Goal: Task Accomplishment & Management: Complete application form

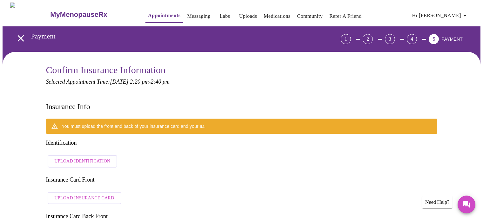
scroll to position [55, 0]
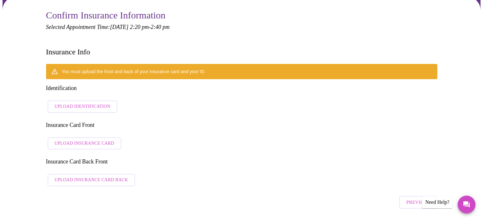
click at [73, 103] on span "Upload Identification" at bounding box center [83, 107] width 56 height 8
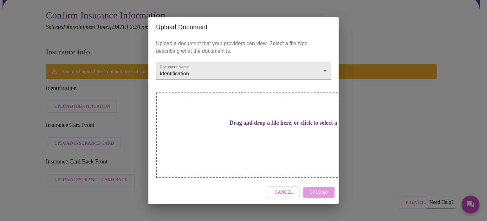
click at [482, 92] on div "Upload Document Upload a document that your providers can view. Select a file t…" at bounding box center [243, 110] width 487 height 221
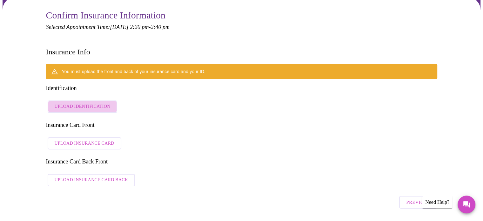
click at [86, 103] on span "Upload Identification" at bounding box center [83, 107] width 56 height 8
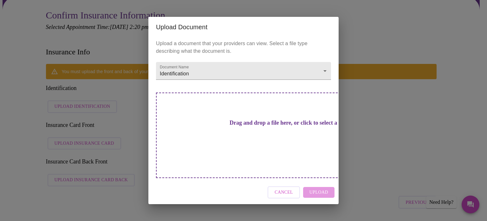
click at [241, 126] on h3 "Drag and drop a file here, or click to select a file" at bounding box center [288, 122] width 175 height 7
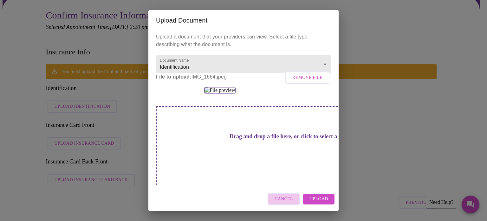
click at [292, 196] on span "Cancel" at bounding box center [284, 199] width 18 height 8
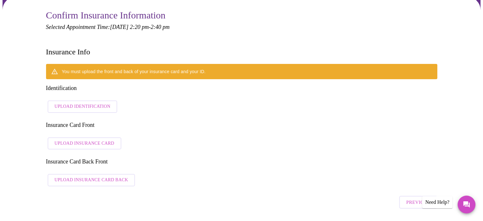
click at [83, 103] on span "Upload Identification" at bounding box center [83, 107] width 56 height 8
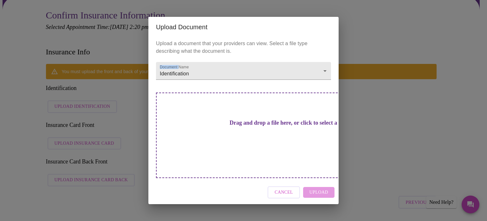
click at [83, 90] on div "Upload Document Upload a document that your providers can view. Select a file t…" at bounding box center [243, 110] width 487 height 221
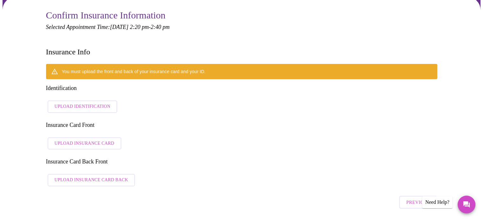
click at [94, 103] on span "Upload Identification" at bounding box center [83, 107] width 56 height 8
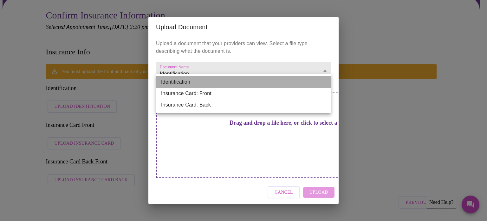
click at [185, 86] on li "Identification" at bounding box center [243, 81] width 175 height 11
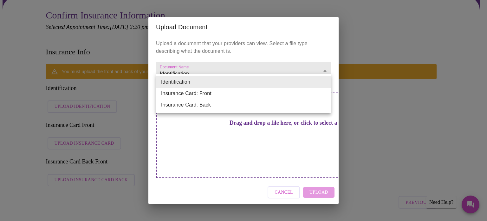
click at [188, 134] on div at bounding box center [243, 110] width 487 height 221
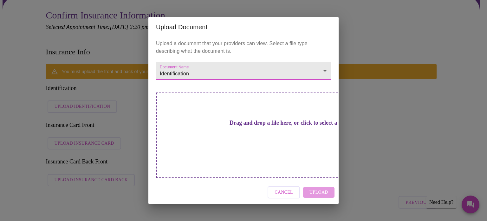
click at [256, 126] on h3 "Drag and drop a file here, or click to select a file" at bounding box center [288, 122] width 175 height 7
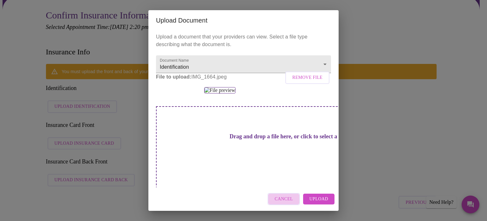
click at [282, 193] on button "Cancel" at bounding box center [284, 199] width 32 height 12
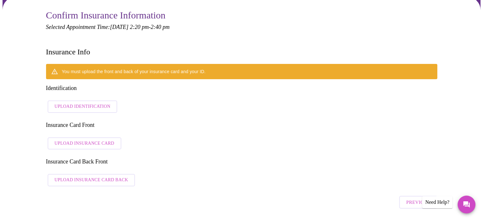
click at [90, 103] on span "Upload Identification" at bounding box center [83, 107] width 56 height 8
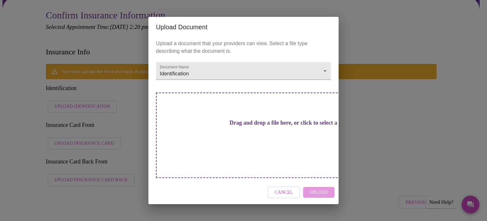
click at [242, 126] on h3 "Drag and drop a file here, or click to select a file" at bounding box center [288, 122] width 175 height 7
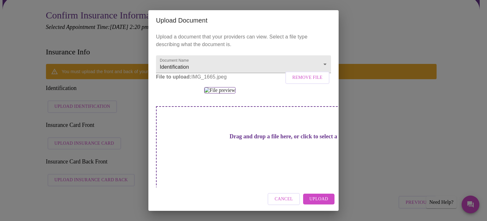
click at [279, 199] on span "Cancel" at bounding box center [284, 199] width 18 height 8
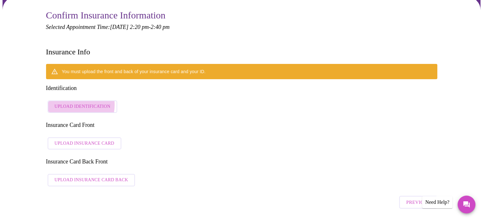
click at [73, 103] on span "Upload Identification" at bounding box center [83, 107] width 56 height 8
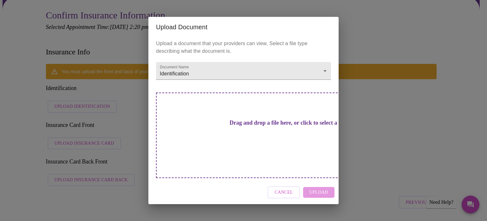
click at [234, 125] on h3 "Drag and drop a file here, or click to select a file" at bounding box center [288, 122] width 175 height 7
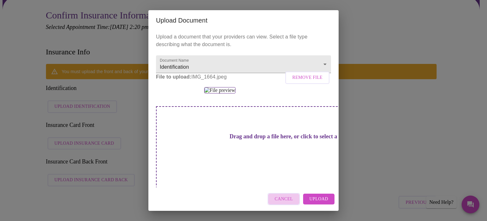
click at [293, 195] on span "Cancel" at bounding box center [284, 199] width 18 height 8
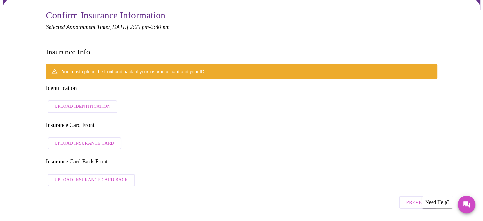
click at [86, 103] on span "Upload Identification" at bounding box center [83, 107] width 56 height 8
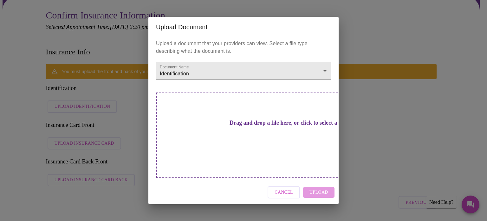
click at [217, 126] on h3 "Drag and drop a file here, or click to select a file" at bounding box center [288, 122] width 175 height 7
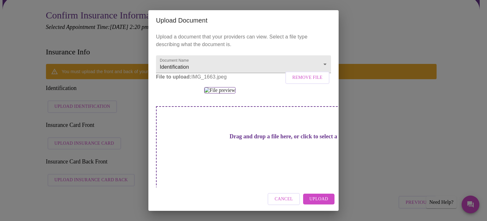
click at [321, 201] on span "Upload" at bounding box center [319, 199] width 19 height 8
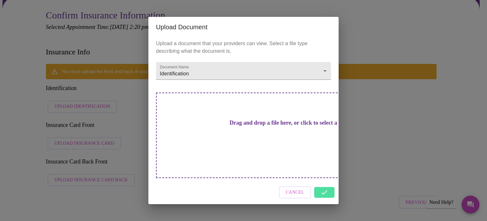
click at [325, 184] on div "Cancel" at bounding box center [244, 192] width 190 height 24
click at [323, 180] on div "Cancel" at bounding box center [244, 192] width 190 height 24
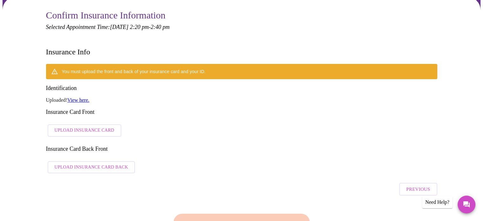
click at [96, 126] on span "Upload Insurance Card" at bounding box center [85, 130] width 60 height 8
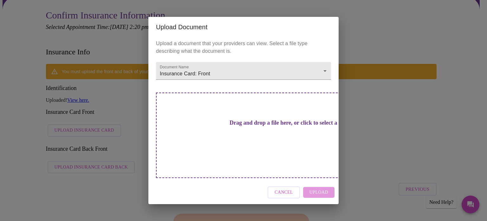
click at [215, 126] on h3 "Drag and drop a file here, or click to select a file" at bounding box center [288, 122] width 175 height 7
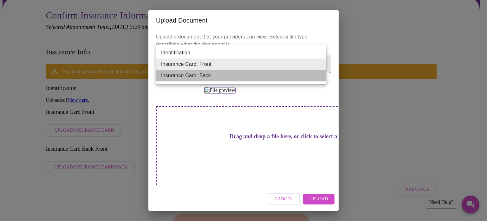
click at [200, 78] on li "Insurance Card: Back" at bounding box center [241, 75] width 170 height 11
type input "Insurance Card: Back"
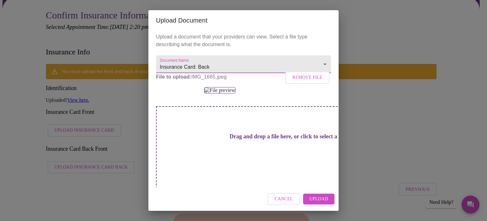
click at [320, 202] on span "Upload" at bounding box center [319, 199] width 19 height 8
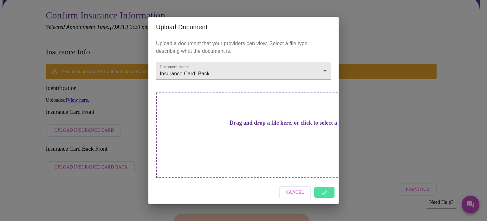
click at [319, 183] on div "Cancel" at bounding box center [244, 192] width 190 height 24
click at [392, 129] on div "Upload Document Upload a document that your providers can view. Select a file t…" at bounding box center [243, 110] width 487 height 221
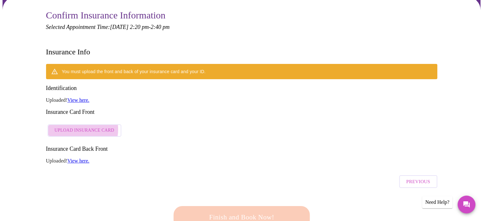
click at [79, 126] on span "Upload Insurance Card" at bounding box center [85, 130] width 60 height 8
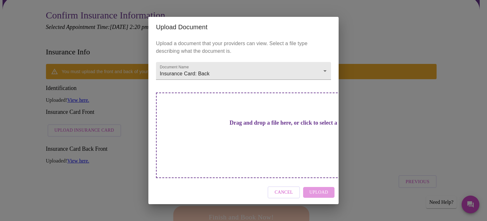
click at [231, 126] on h3 "Drag and drop a file here, or click to select a file" at bounding box center [288, 122] width 175 height 7
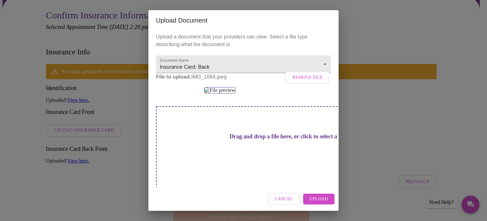
click at [319, 198] on span "Upload" at bounding box center [319, 199] width 19 height 8
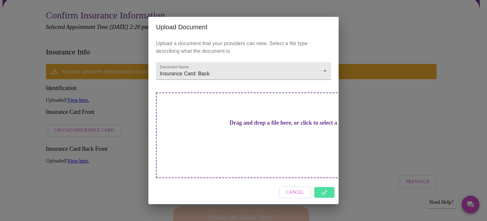
click at [326, 181] on div "Cancel" at bounding box center [244, 192] width 190 height 24
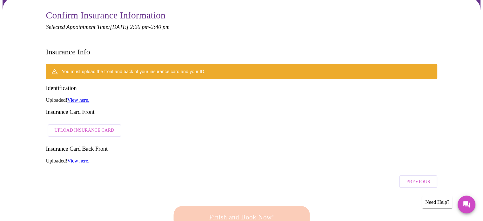
click at [82, 126] on span "Upload Insurance Card" at bounding box center [85, 130] width 60 height 8
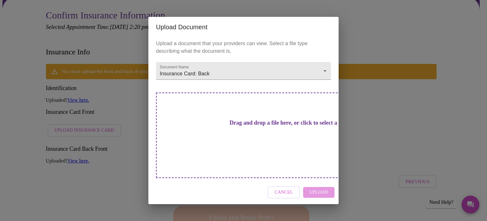
click at [295, 137] on div "Drag and drop a file here, or click to select a file" at bounding box center [288, 134] width 264 height 85
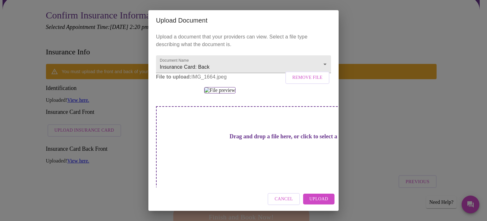
click at [320, 198] on span "Upload" at bounding box center [319, 199] width 19 height 8
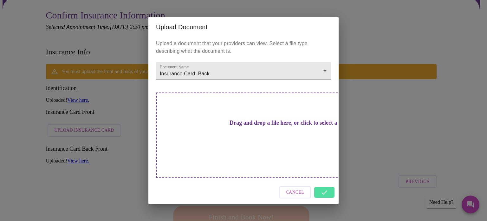
click at [327, 182] on div "Cancel" at bounding box center [244, 192] width 190 height 24
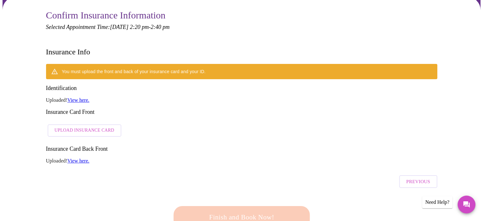
click at [90, 126] on span "Upload Insurance Card" at bounding box center [85, 130] width 60 height 8
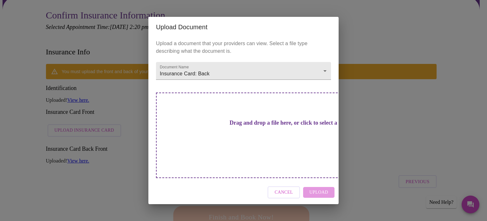
click at [265, 126] on h3 "Drag and drop a file here, or click to select a file" at bounding box center [288, 122] width 175 height 7
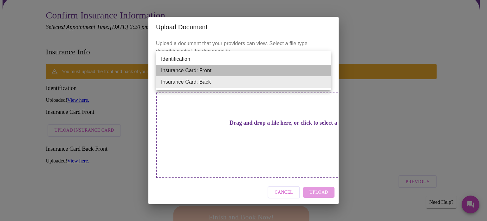
click at [214, 70] on li "Insurance Card: Front" at bounding box center [243, 70] width 175 height 11
type input "Insurance Card: Front"
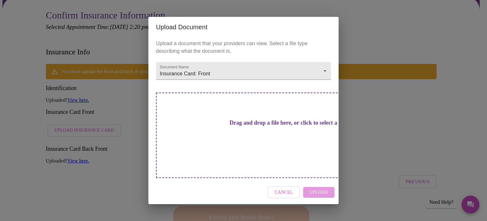
click at [233, 126] on h3 "Drag and drop a file here, or click to select a file" at bounding box center [288, 122] width 175 height 7
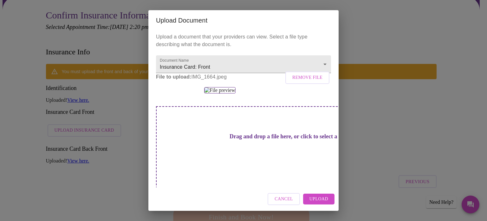
click at [326, 203] on button "Upload" at bounding box center [318, 198] width 31 height 11
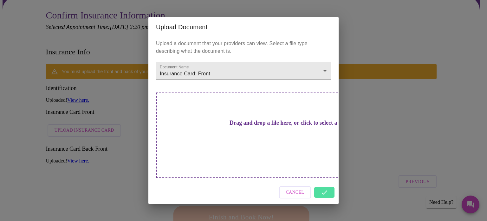
click at [322, 180] on div "Cancel" at bounding box center [244, 192] width 190 height 24
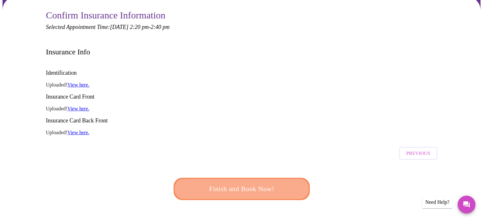
click at [241, 183] on span "Finish and Book Now!" at bounding box center [240, 189] width 117 height 12
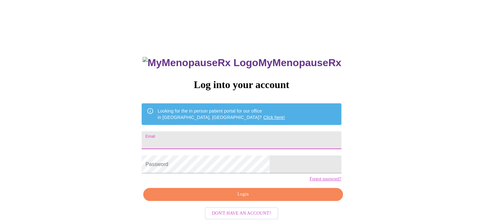
click at [219, 136] on input "Email" at bounding box center [241, 140] width 199 height 18
type input "[EMAIL_ADDRESS][DOMAIN_NAME]"
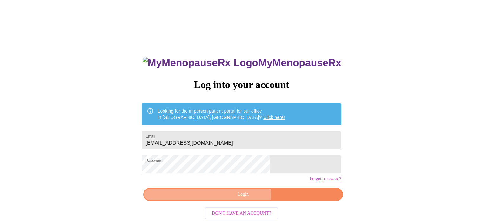
click at [222, 198] on span "Login" at bounding box center [242, 194] width 185 height 8
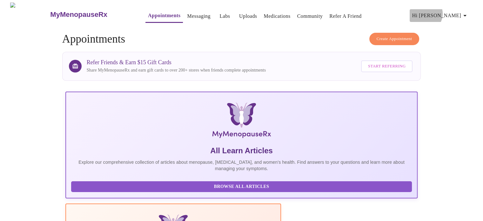
click at [457, 11] on span "Hi [PERSON_NAME]" at bounding box center [440, 15] width 56 height 9
